Goal: Navigation & Orientation: Find specific page/section

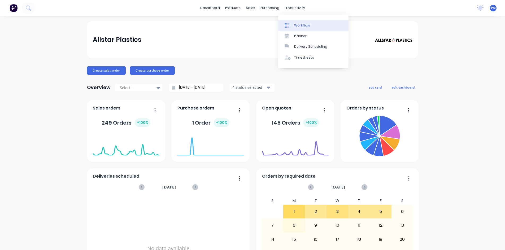
click at [296, 25] on div "Workflow" at bounding box center [302, 25] width 16 height 5
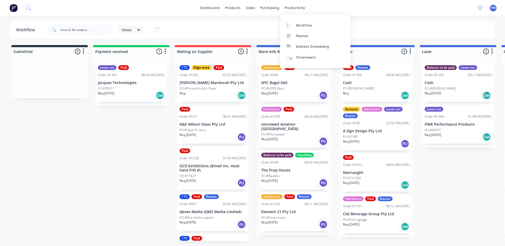
click at [288, 12] on div "productivity" at bounding box center [295, 8] width 26 height 8
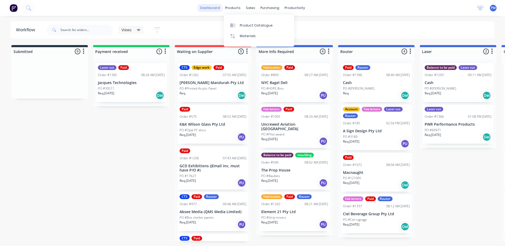
click at [216, 10] on link "dashboard" at bounding box center [209, 8] width 25 height 8
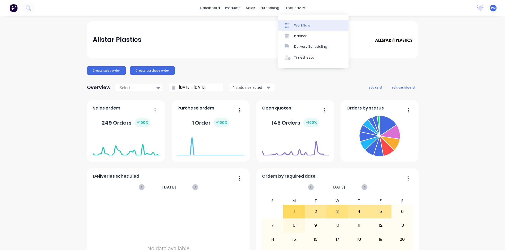
click at [300, 25] on div "Workflow" at bounding box center [302, 25] width 16 height 5
